Goal: Task Accomplishment & Management: Manage account settings

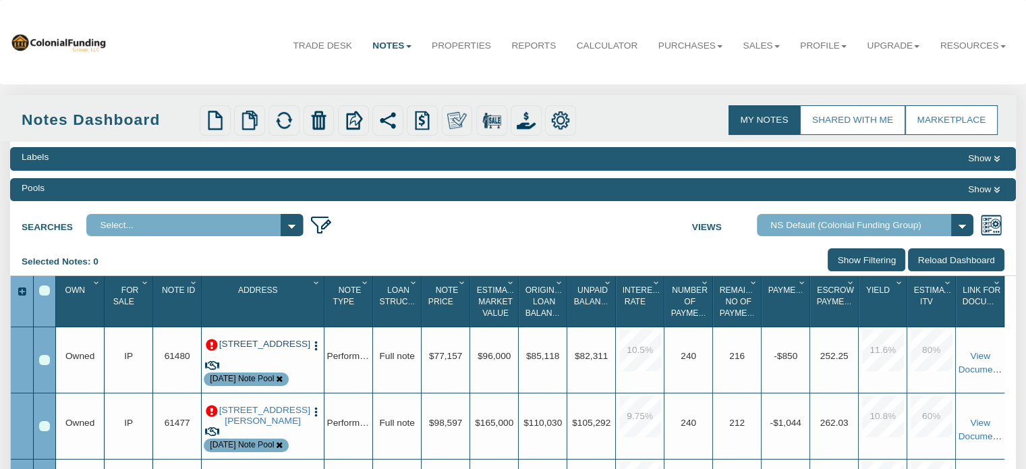
click at [259, 343] on link "[STREET_ADDRESS]" at bounding box center [263, 343] width 88 height 11
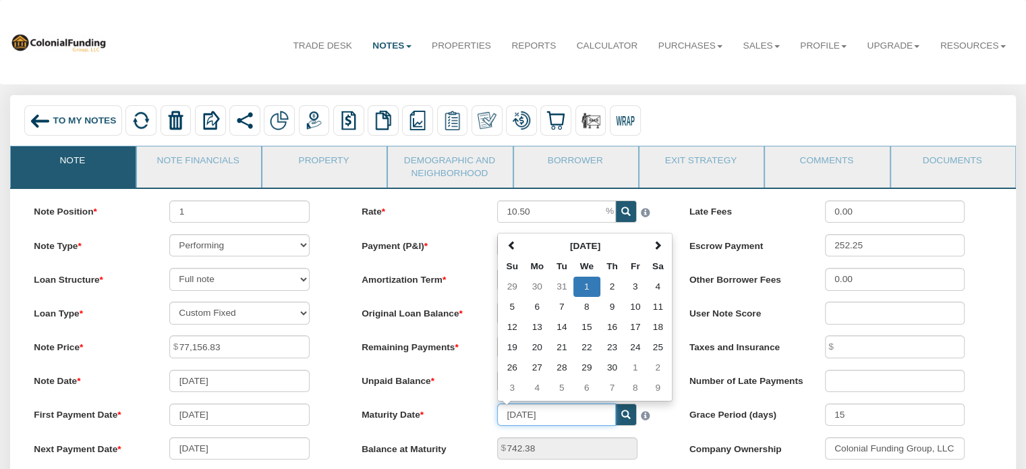
click at [564, 423] on input "[DATE]" at bounding box center [556, 414] width 119 height 22
click at [619, 285] on td "2" at bounding box center [612, 286] width 24 height 20
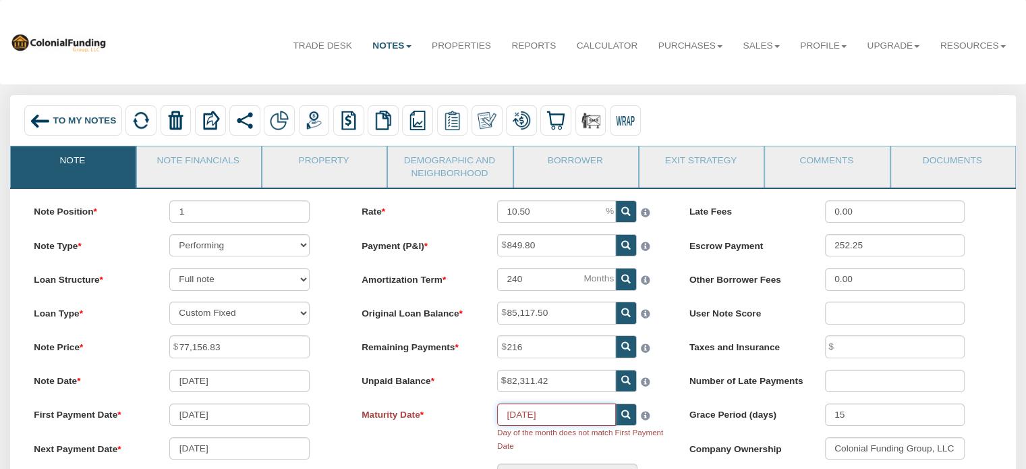
click at [560, 423] on input "[DATE]" at bounding box center [556, 414] width 119 height 22
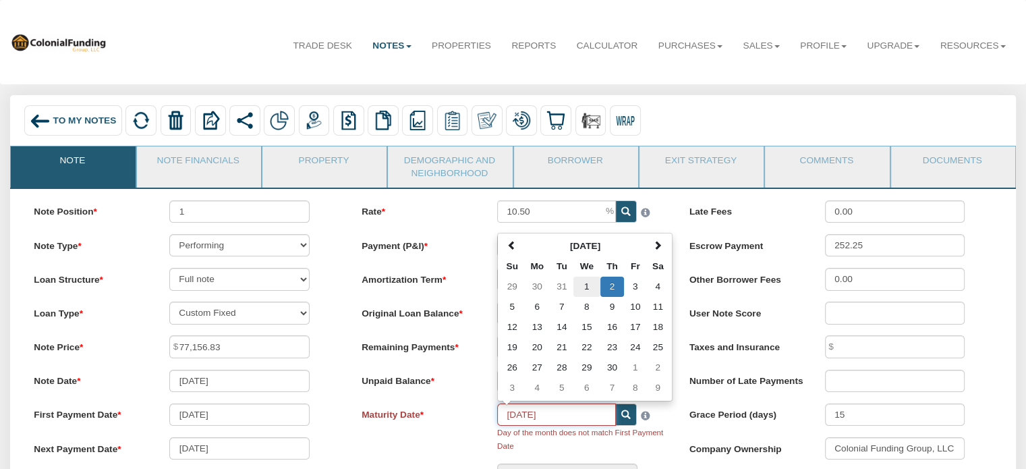
click at [586, 291] on td "1" at bounding box center [586, 286] width 27 height 20
type input "[DATE]"
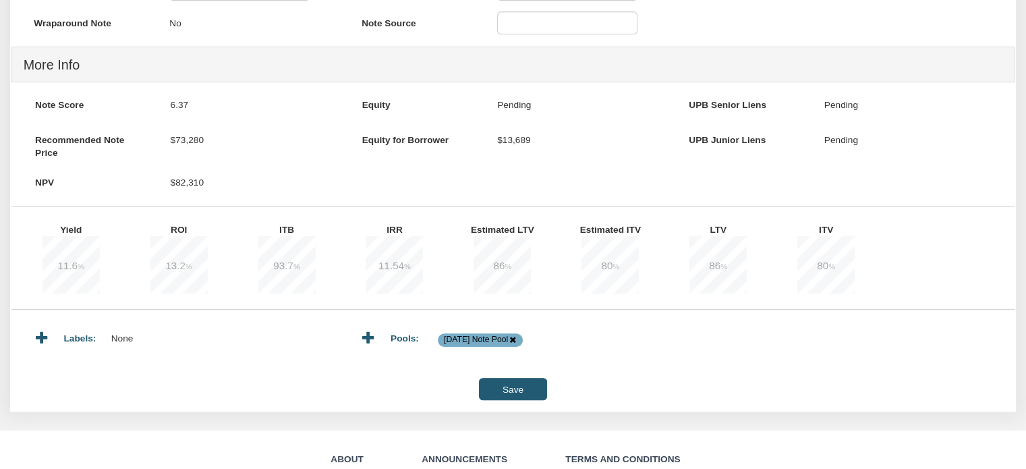
scroll to position [499, 0]
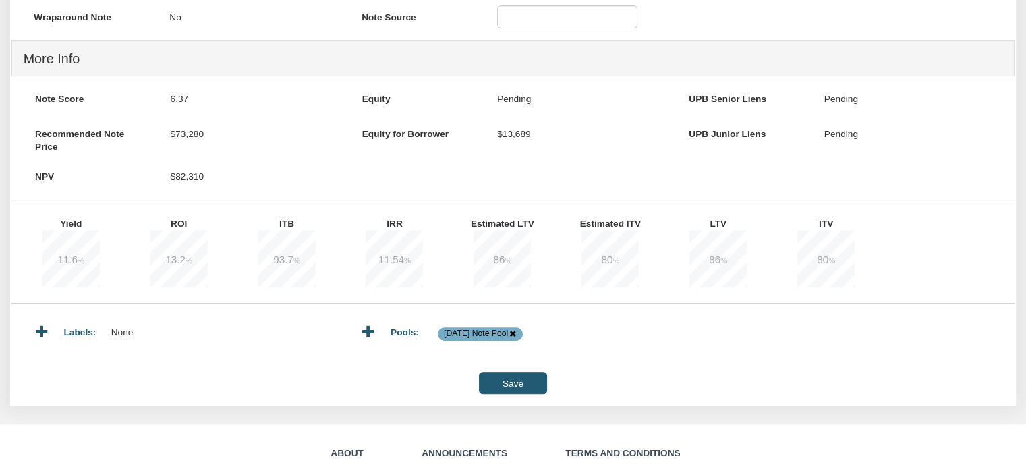
click at [506, 394] on input "Save" at bounding box center [512, 382] width 67 height 22
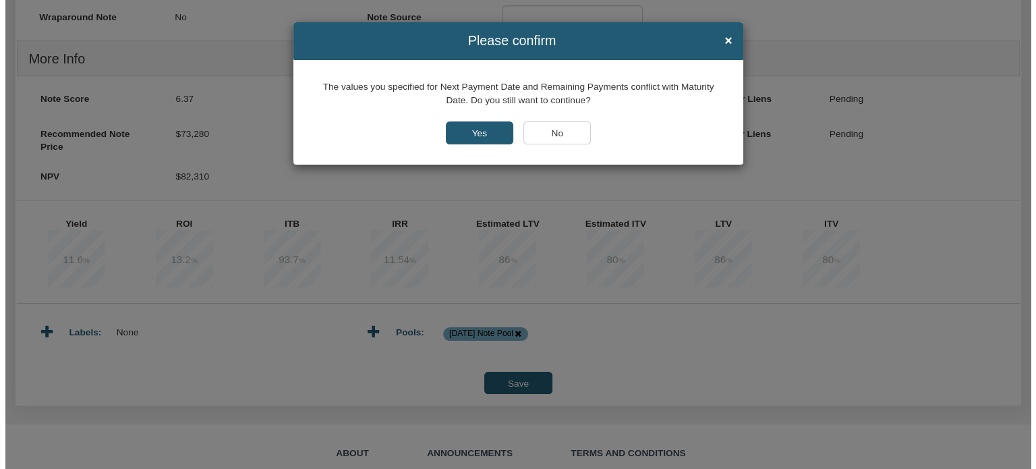
scroll to position [500, 0]
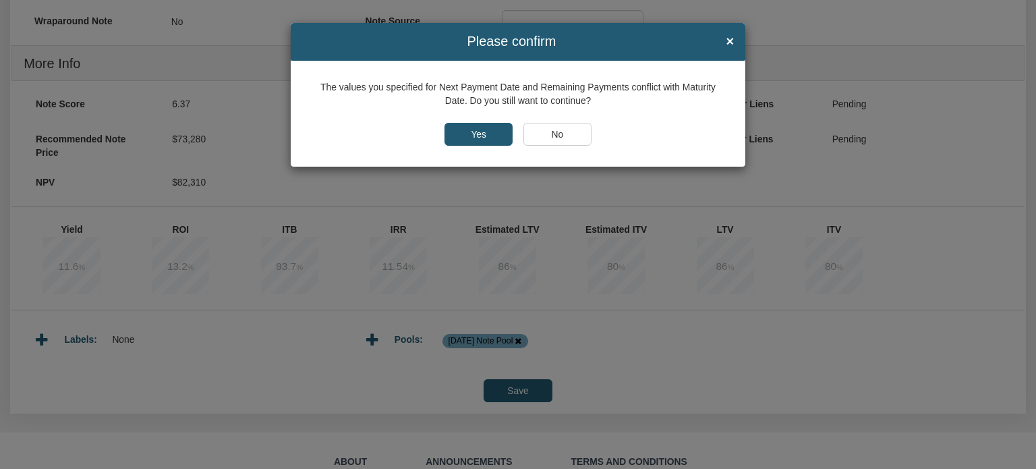
click at [467, 137] on input "Yes" at bounding box center [478, 134] width 68 height 23
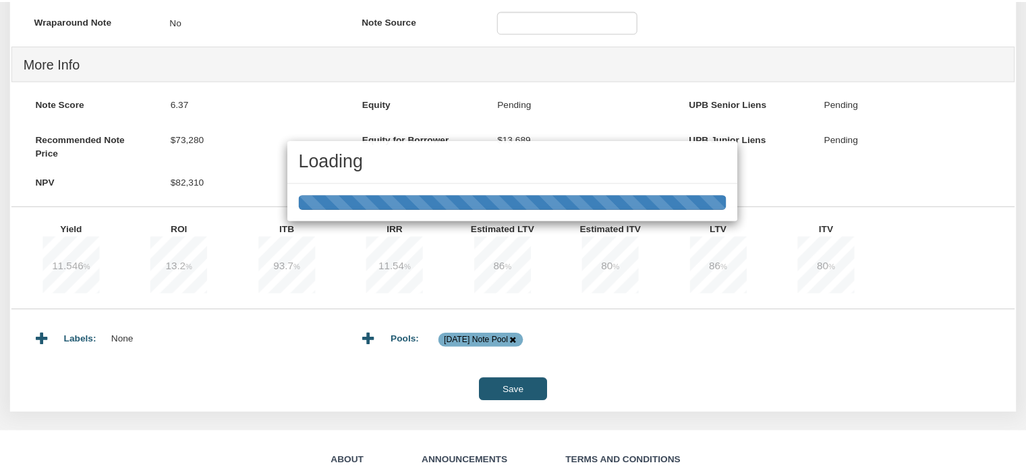
scroll to position [499, 0]
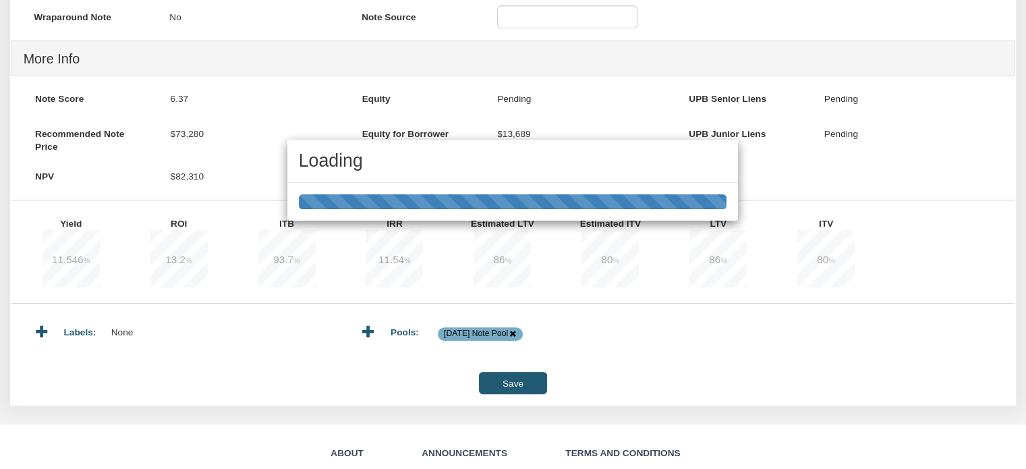
type input "742.39"
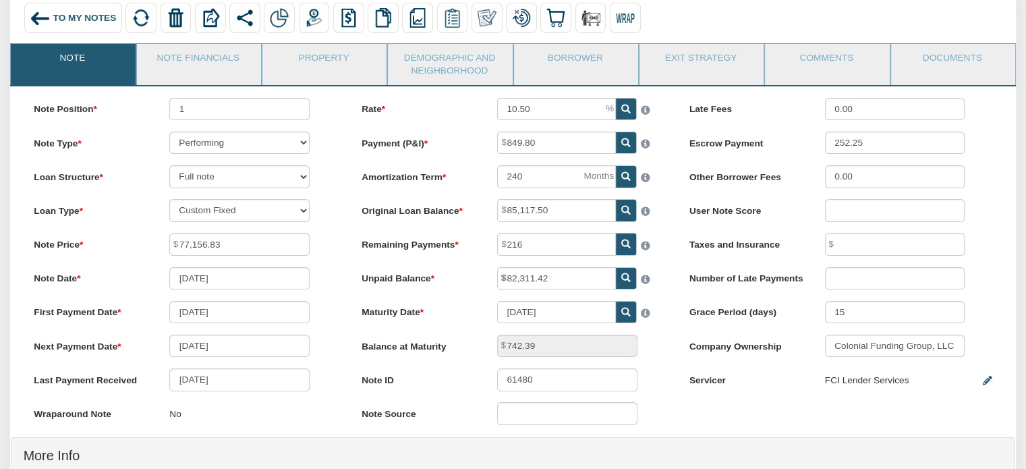
scroll to position [0, 0]
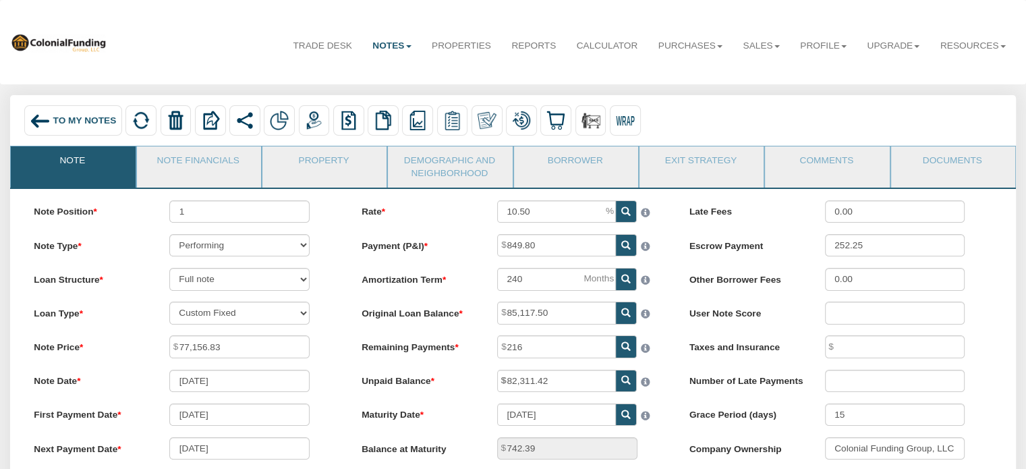
click at [54, 121] on span "To My Notes" at bounding box center [84, 120] width 63 height 10
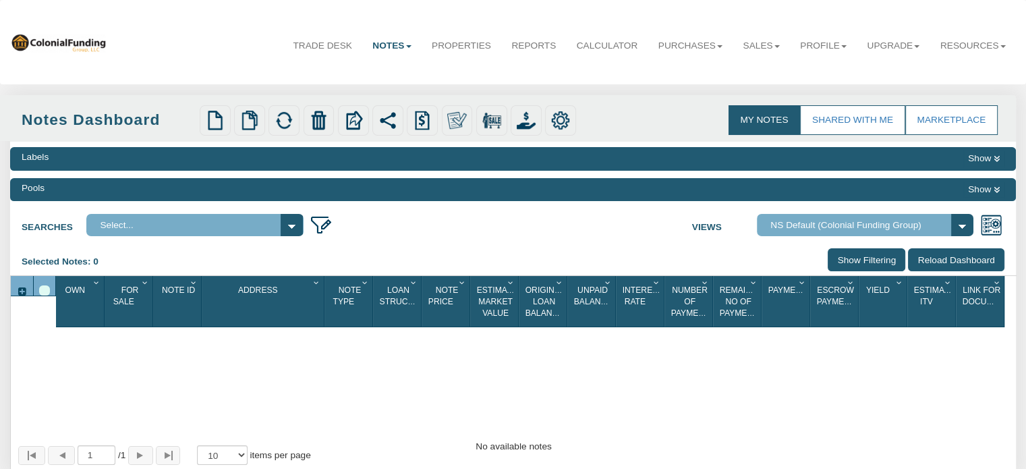
select select
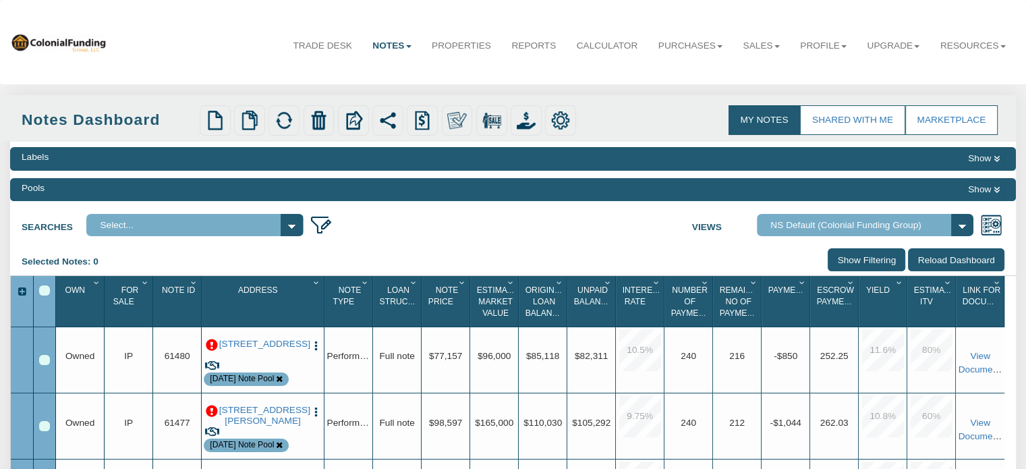
click at [213, 340] on p at bounding box center [212, 345] width 12 height 12
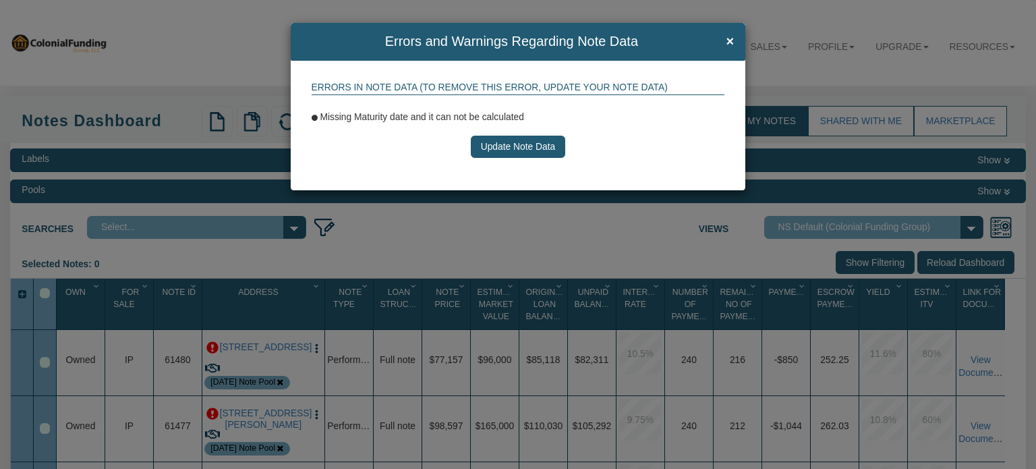
click at [525, 150] on button "Update Note Data" at bounding box center [518, 147] width 94 height 23
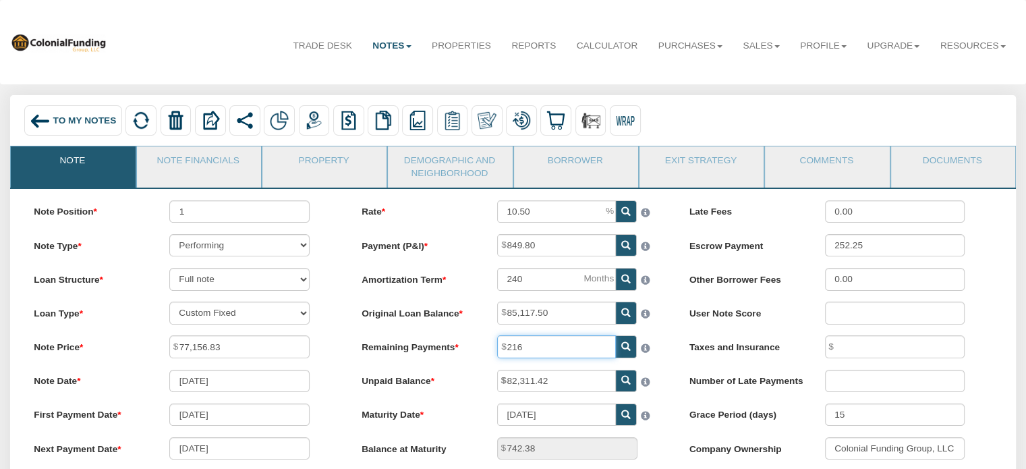
click at [507, 347] on input "216" at bounding box center [556, 346] width 119 height 22
